Goal: Task Accomplishment & Management: Manage account settings

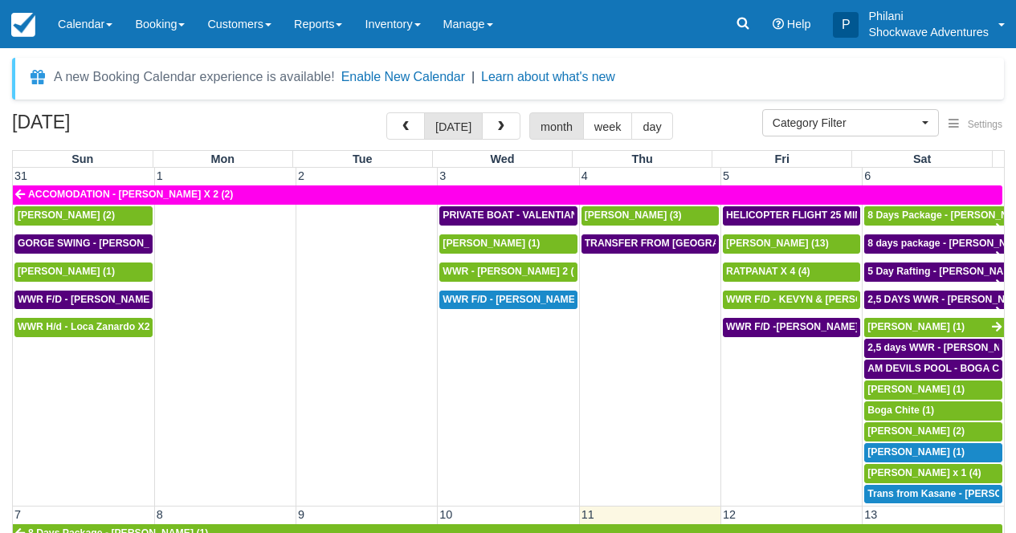
select select
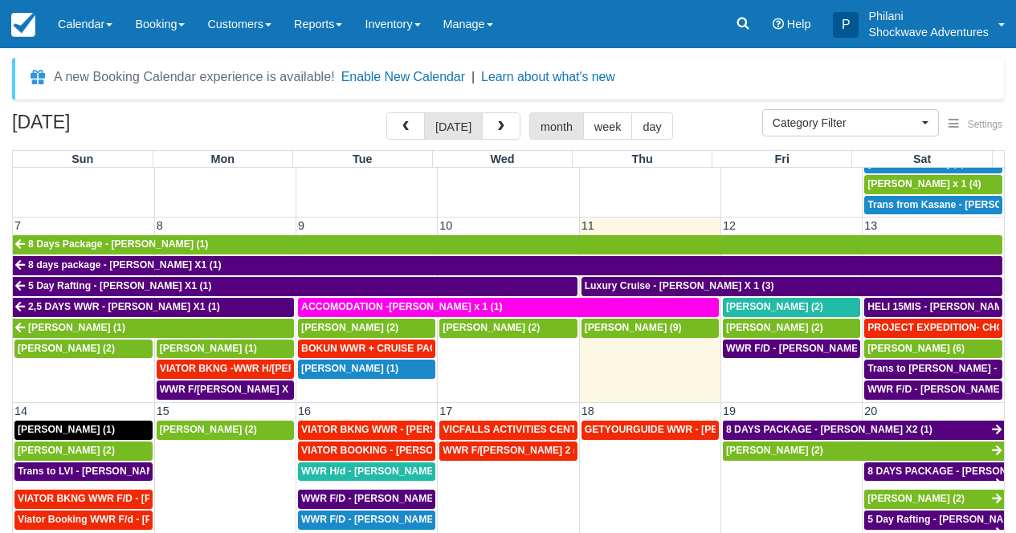
scroll to position [304, 0]
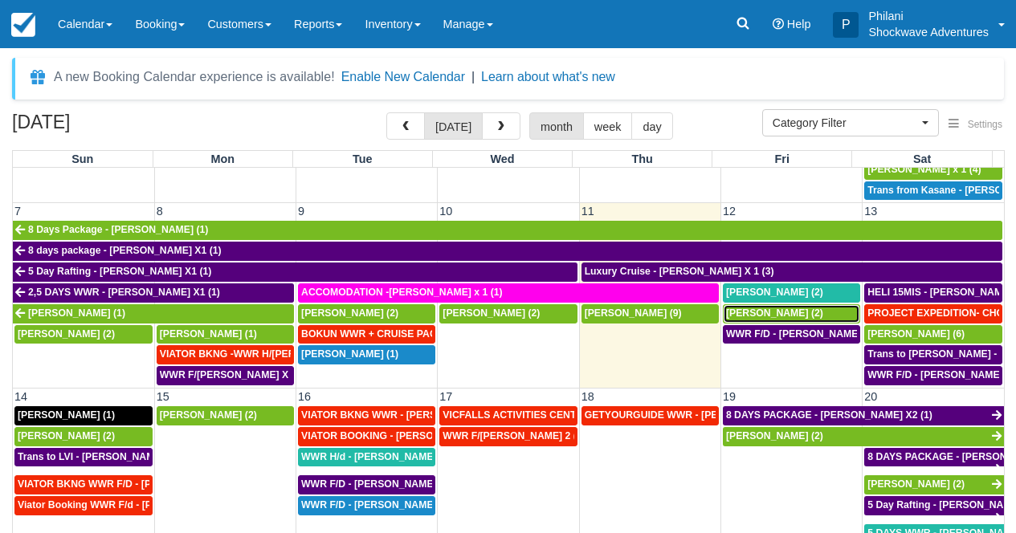
click at [794, 318] on div "[PERSON_NAME] (2)" at bounding box center [791, 314] width 131 height 13
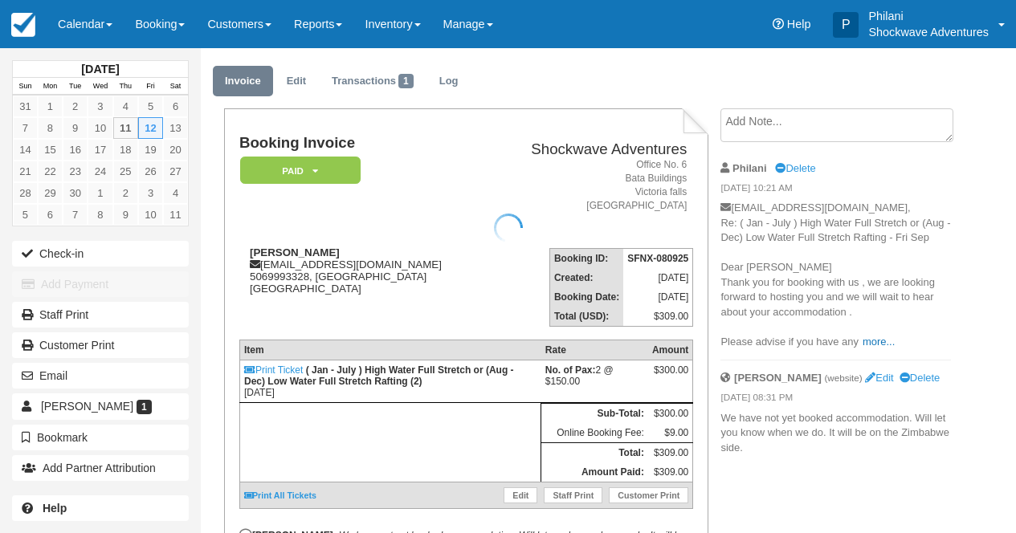
scroll to position [39, 0]
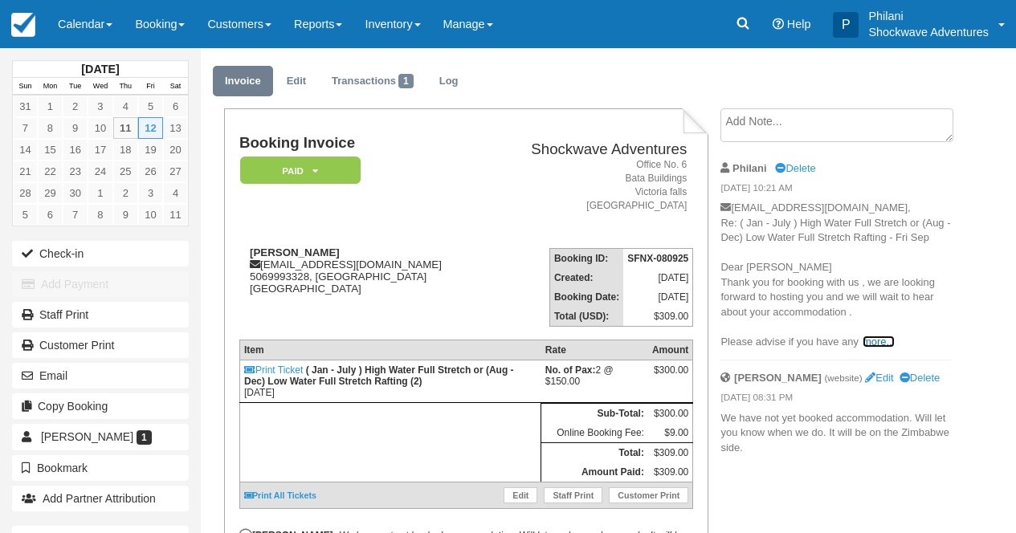
click at [882, 340] on link "more..." at bounding box center [878, 342] width 32 height 12
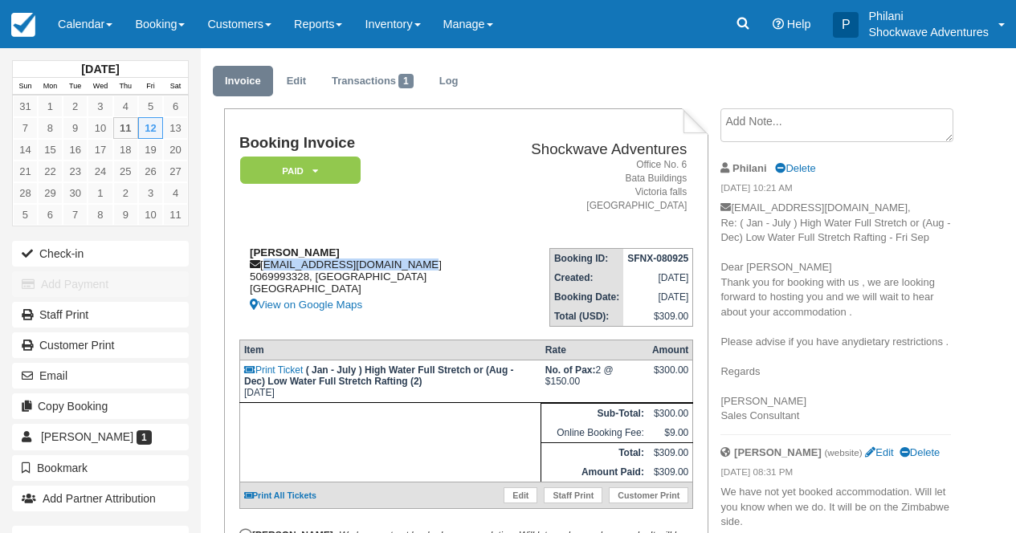
drag, startPoint x: 263, startPoint y: 268, endPoint x: 403, endPoint y: 271, distance: 139.8
click at [403, 271] on div "Kevin Doria kevinandreadoria@gmail.com 5069993328, Ontario Canada View on Googl…" at bounding box center [362, 281] width 247 height 68
copy div "kevinandreadoria@gmail.com"
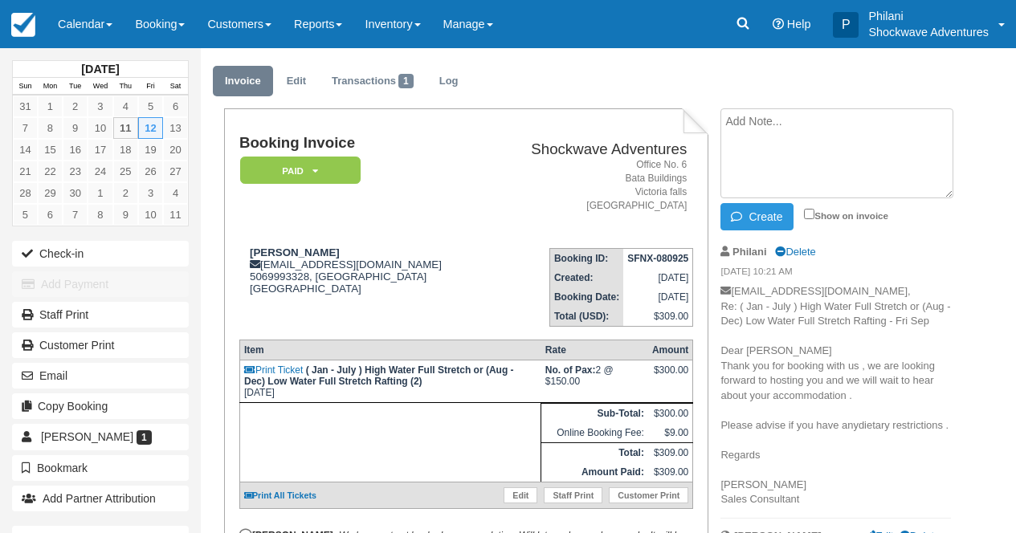
paste textarea "0740hrs from Liam lodge"
paste textarea "Vegetarian."
type textarea "0740hrs from Liam lodge Vegetarian."
drag, startPoint x: 731, startPoint y: 120, endPoint x: 824, endPoint y: 165, distance: 103.4
click at [824, 165] on textarea "0740hrs from Liam lodge Vegetarian." at bounding box center [836, 153] width 233 height 90
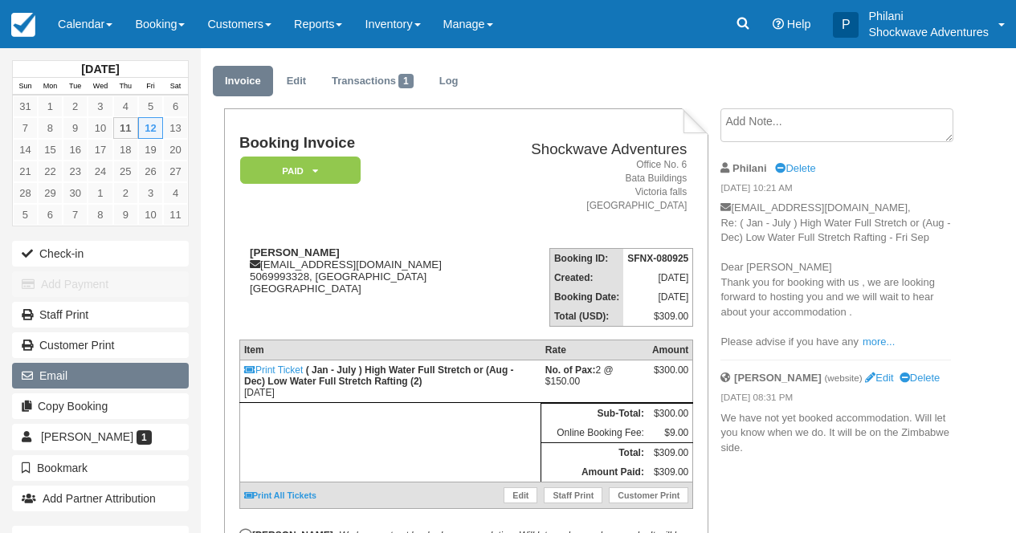
scroll to position [39, 0]
click at [149, 374] on button "Email" at bounding box center [100, 376] width 177 height 26
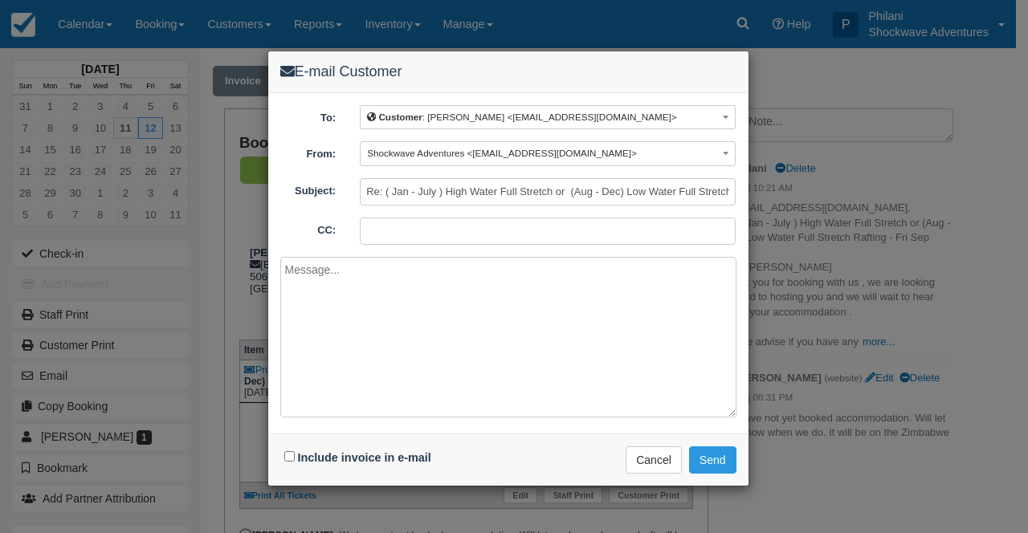
click at [887, 341] on div "E-mail Customer To: Customer : Kevin Doria <kevinandreadoria@gmail.com> Custome…" at bounding box center [514, 266] width 1028 height 533
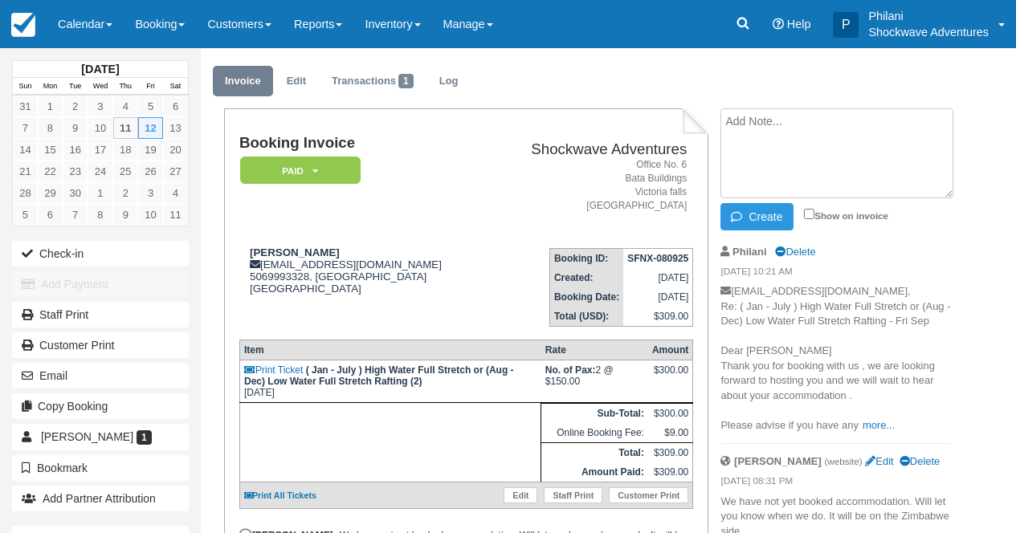
paste textarea "0740hrs from Liam lodge Vegetarian."
type textarea "0740hrs from Liam lodge Vegetarian."
click at [806, 214] on input "Show on invoice" at bounding box center [809, 214] width 10 height 10
checkbox input "true"
click at [780, 212] on button "Create" at bounding box center [756, 216] width 72 height 27
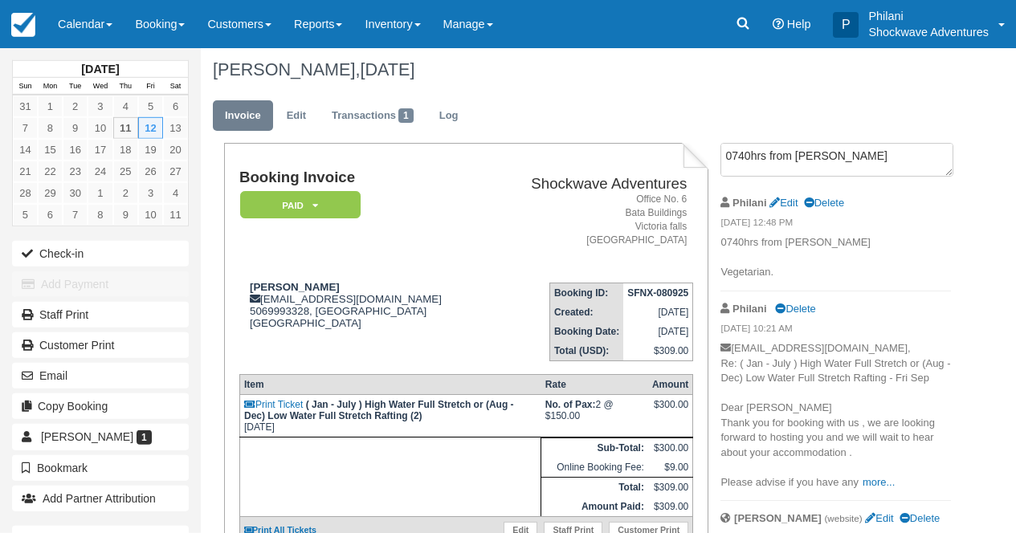
scroll to position [0, 0]
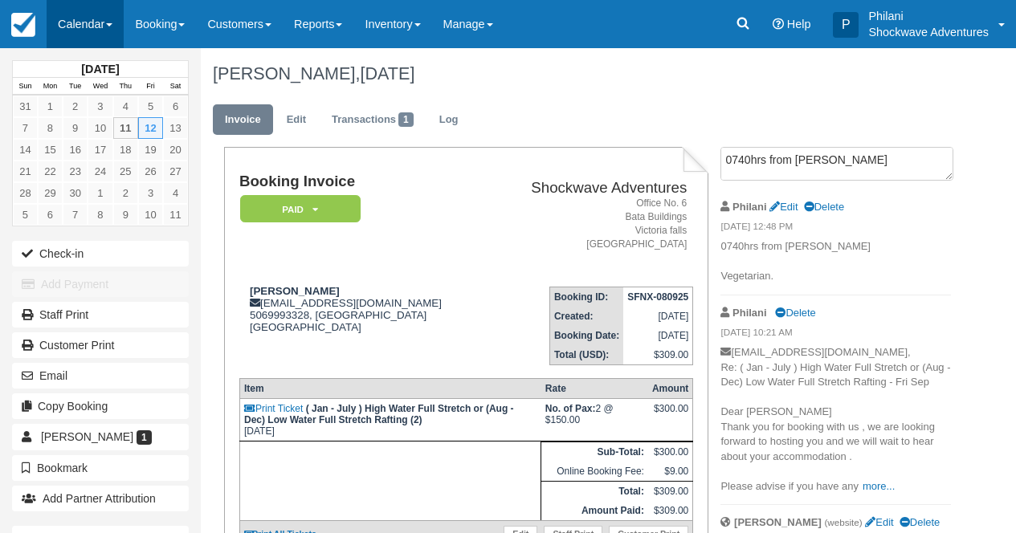
click at [101, 18] on link "Calendar" at bounding box center [85, 24] width 77 height 48
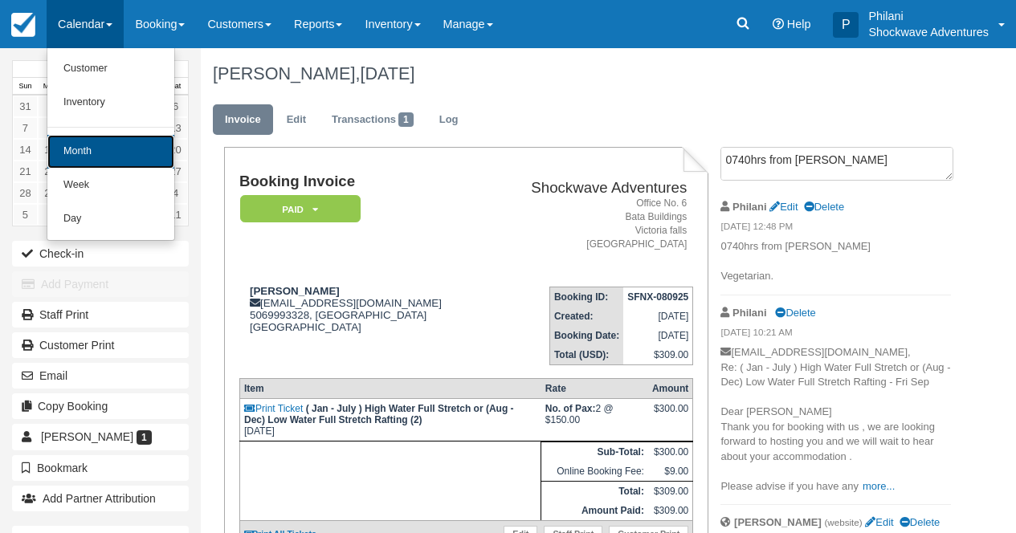
click at [116, 165] on link "Month" at bounding box center [110, 152] width 127 height 34
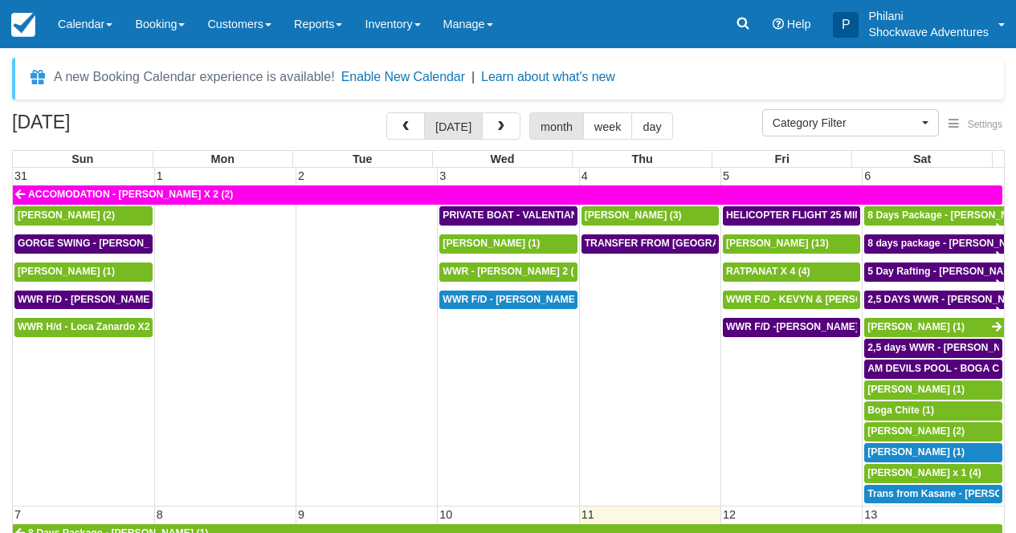
select select
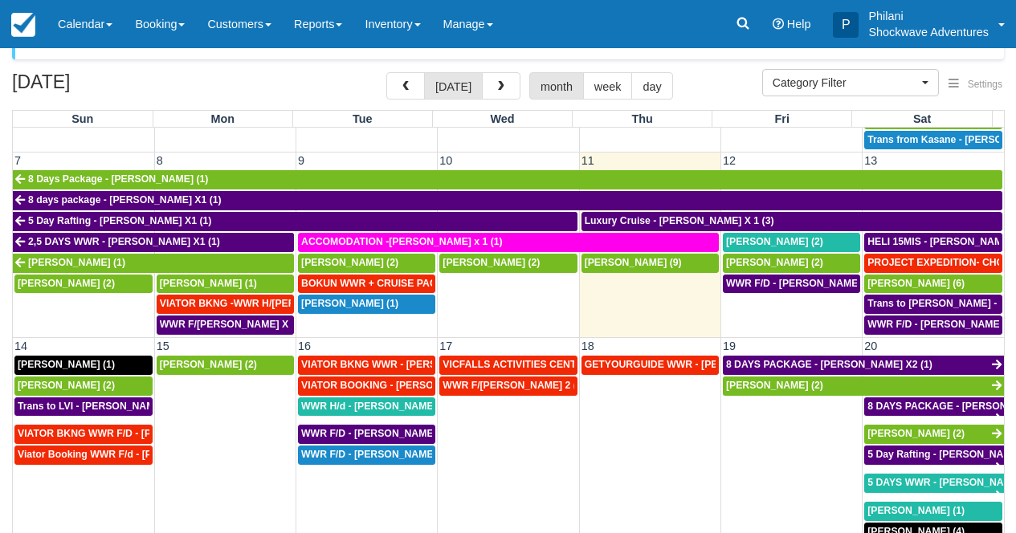
scroll to position [318, 0]
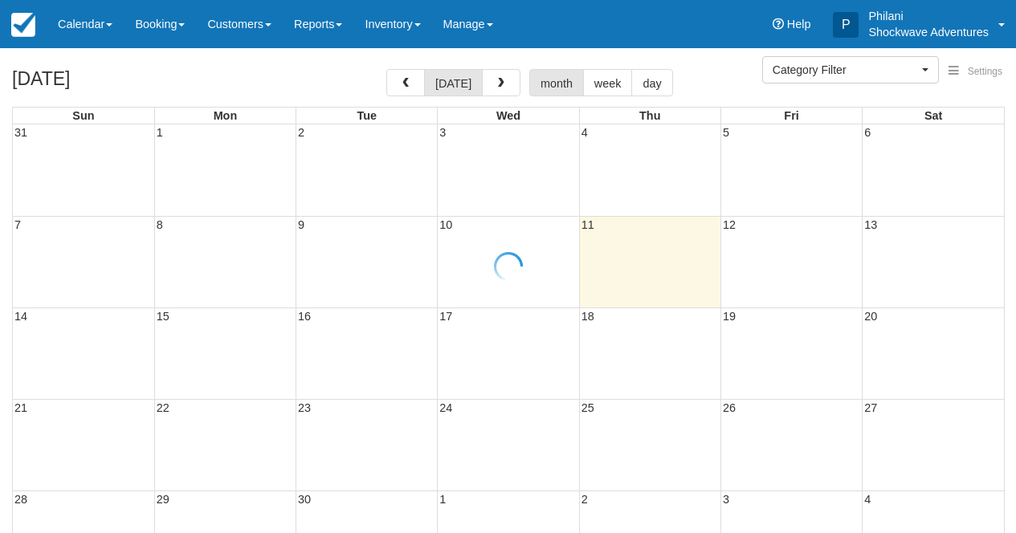
select select
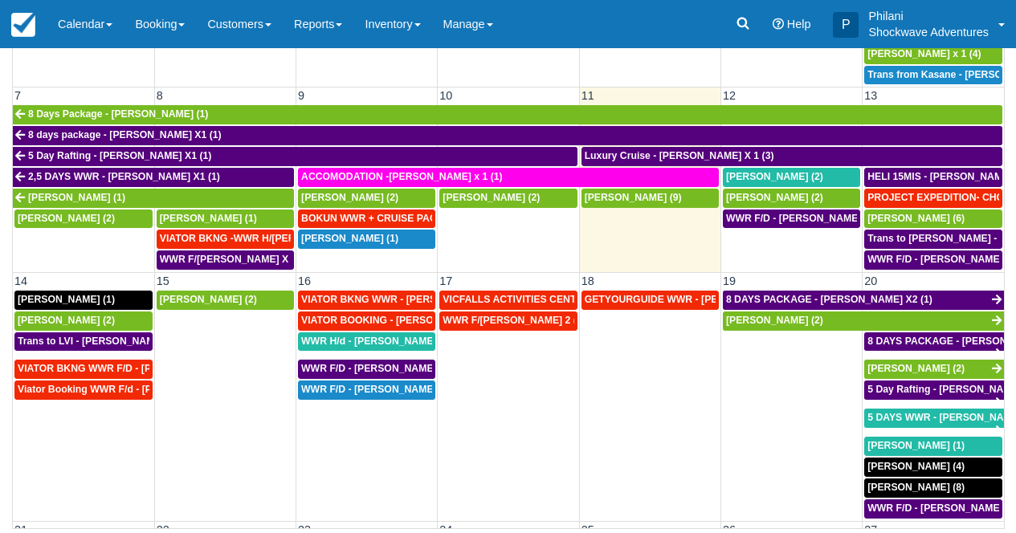
scroll to position [231, 0]
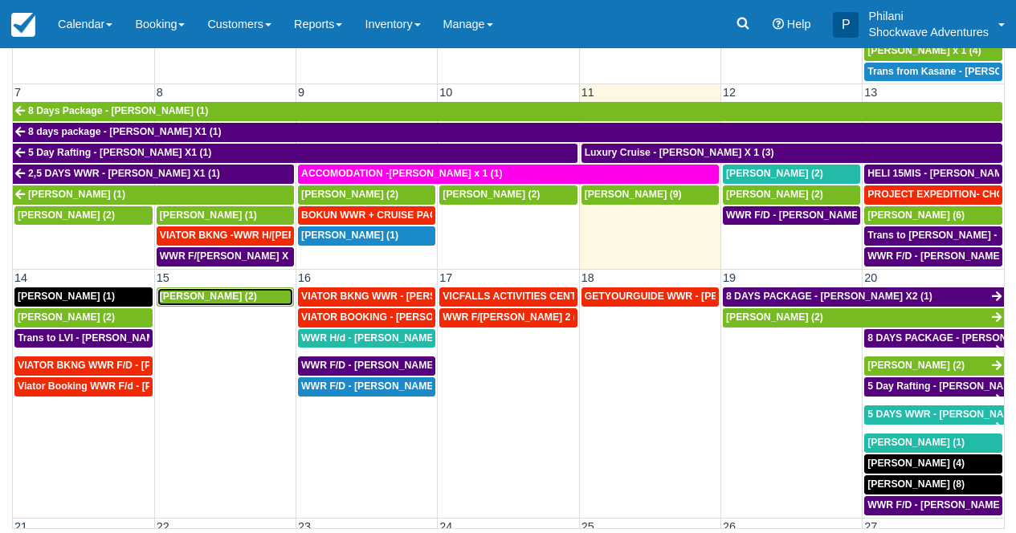
click at [192, 297] on span "Oscar Atkinson (2)" at bounding box center [208, 296] width 97 height 11
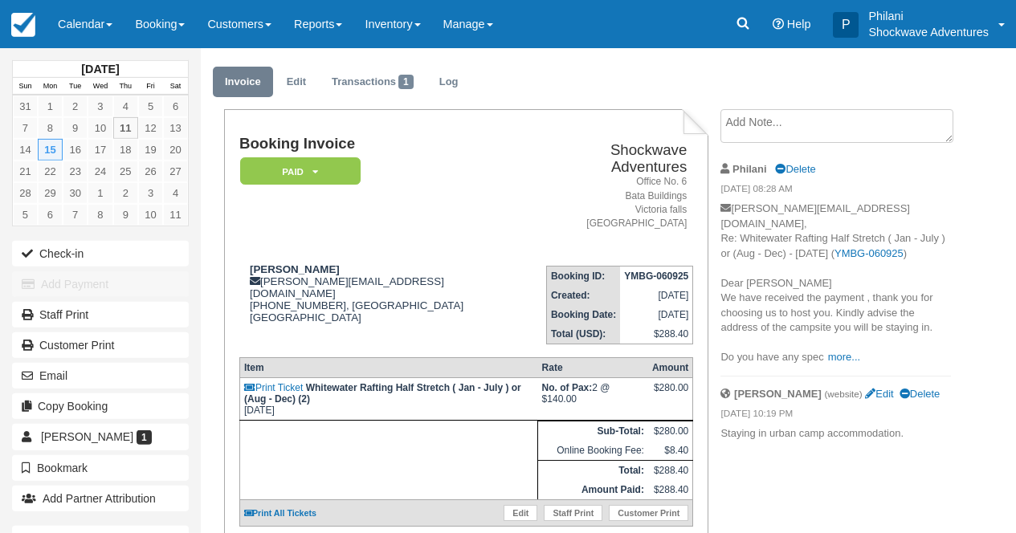
scroll to position [116, 0]
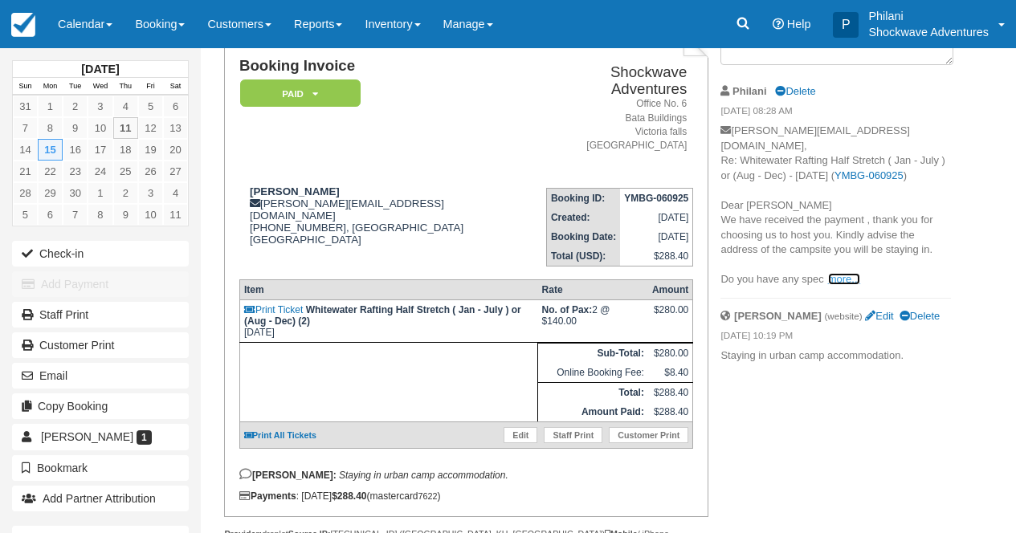
click at [854, 280] on link "more..." at bounding box center [844, 279] width 32 height 12
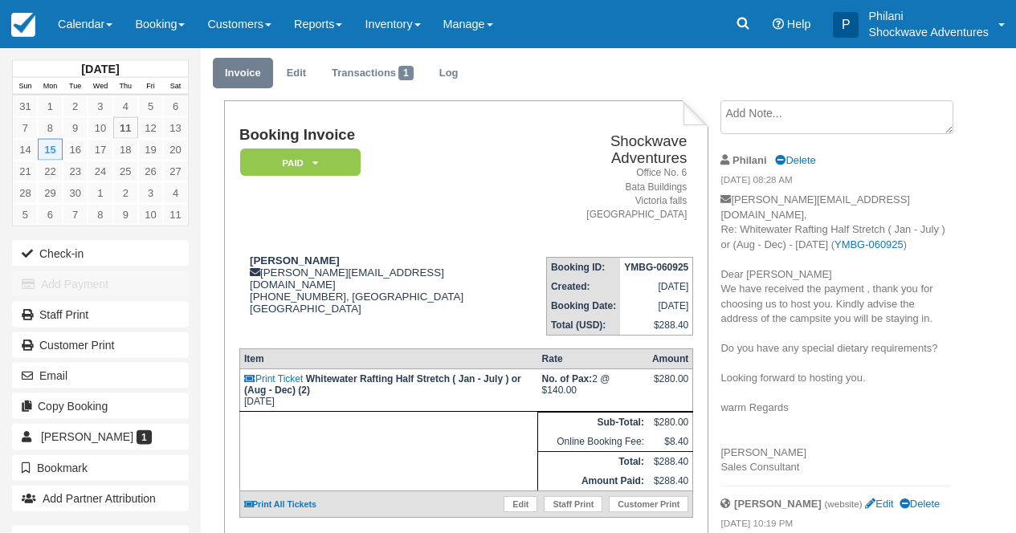
scroll to position [20, 0]
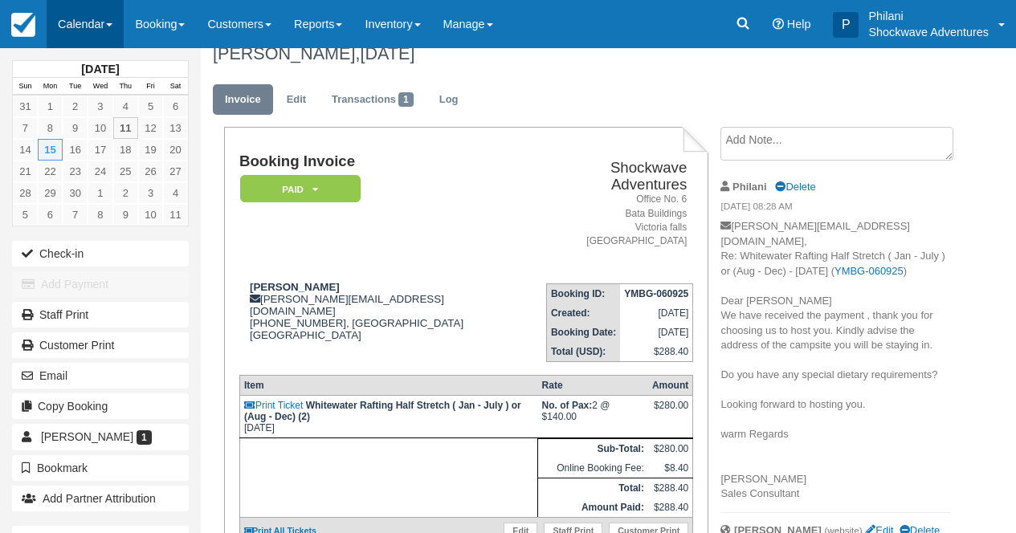
click at [91, 18] on link "Calendar" at bounding box center [85, 24] width 77 height 48
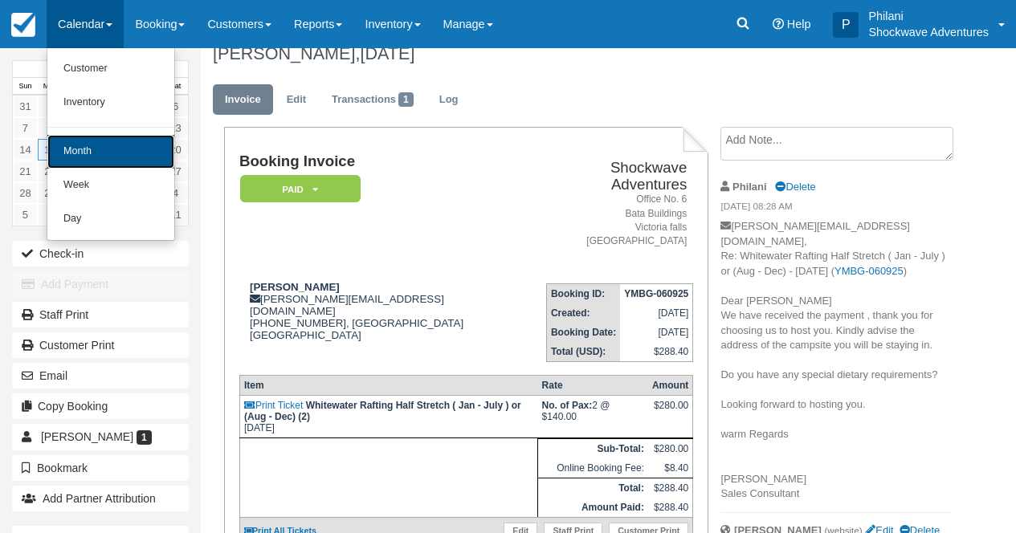
click at [124, 150] on link "Month" at bounding box center [110, 152] width 127 height 34
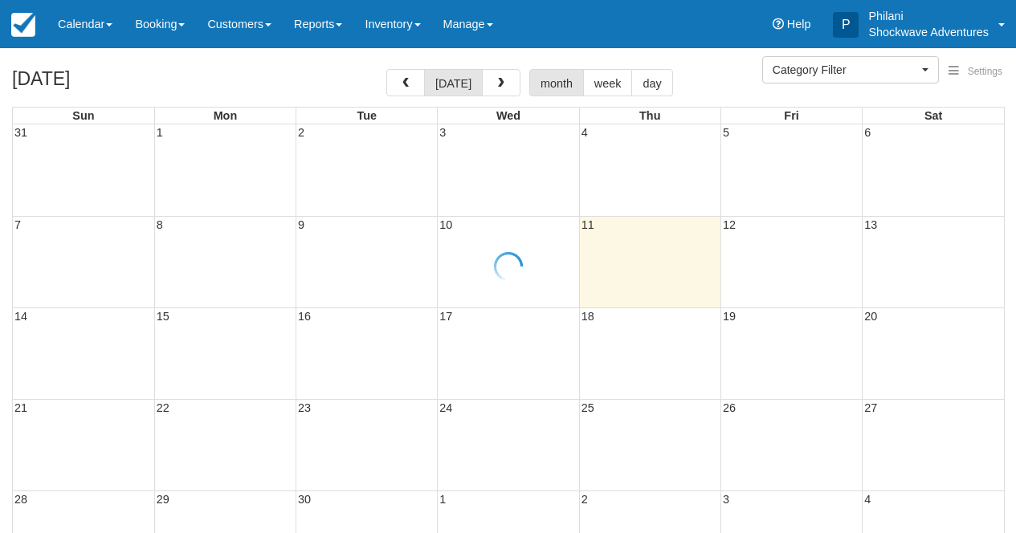
select select
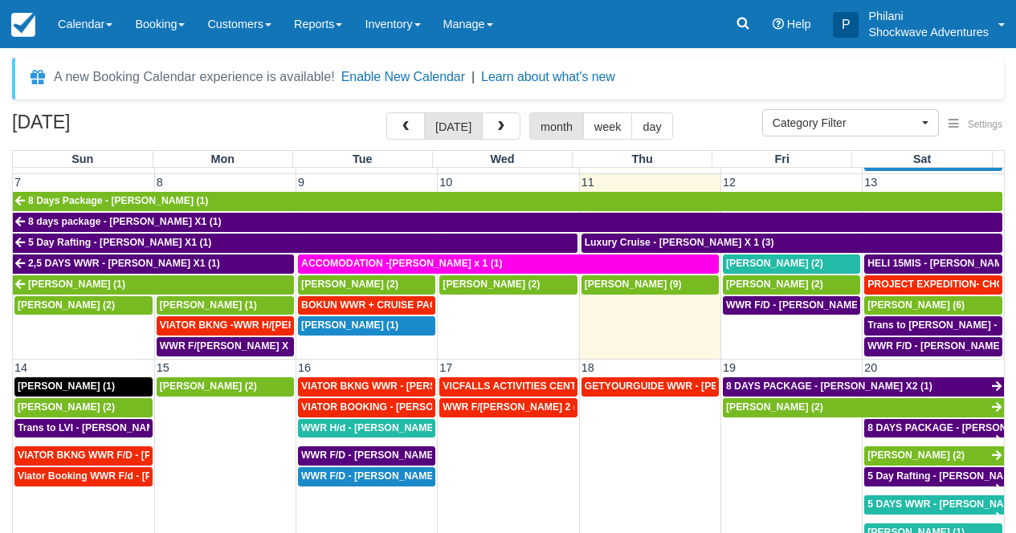
scroll to position [304, 0]
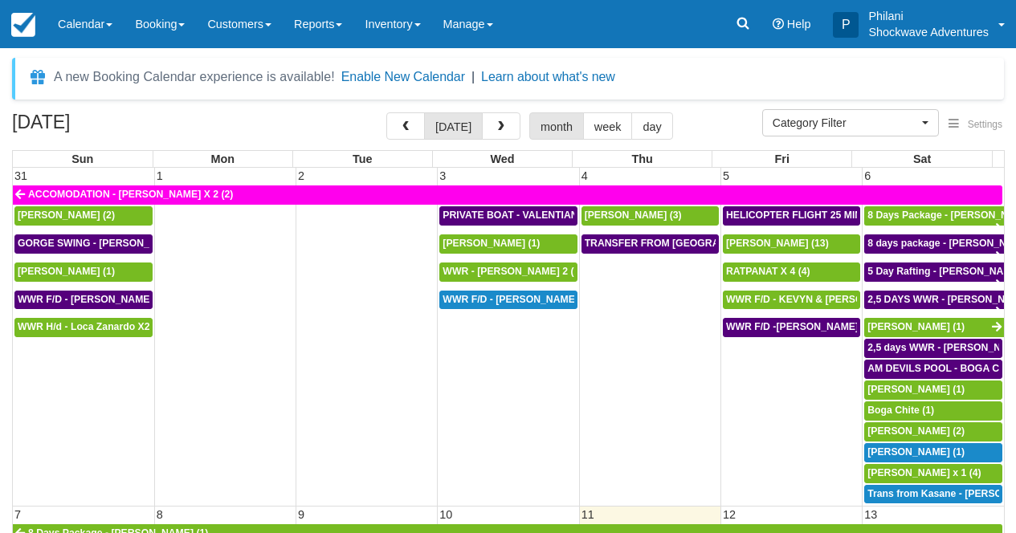
select select
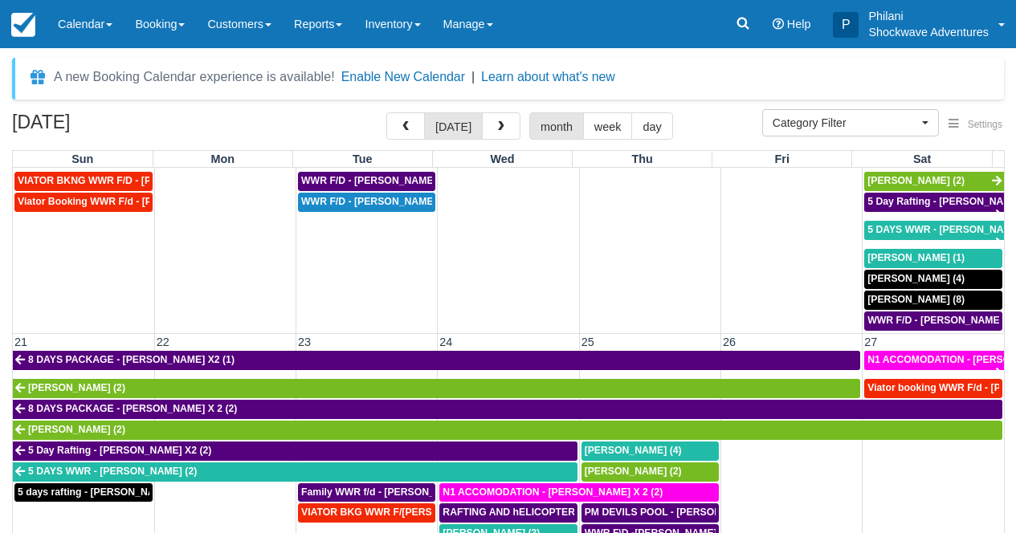
scroll to position [692, 0]
